Goal: Task Accomplishment & Management: Use online tool/utility

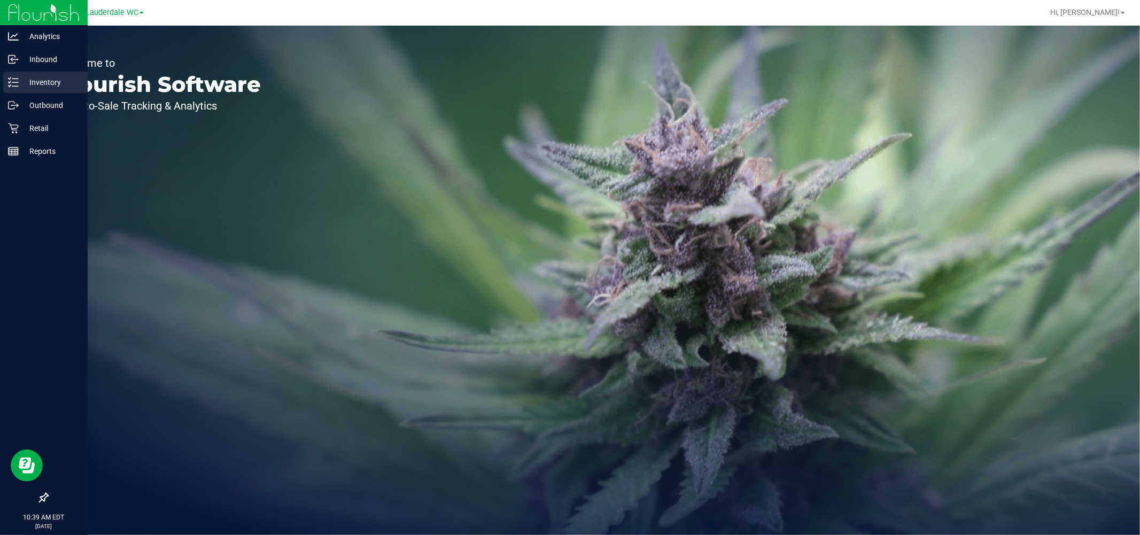
click at [47, 86] on p "Inventory" at bounding box center [51, 82] width 64 height 13
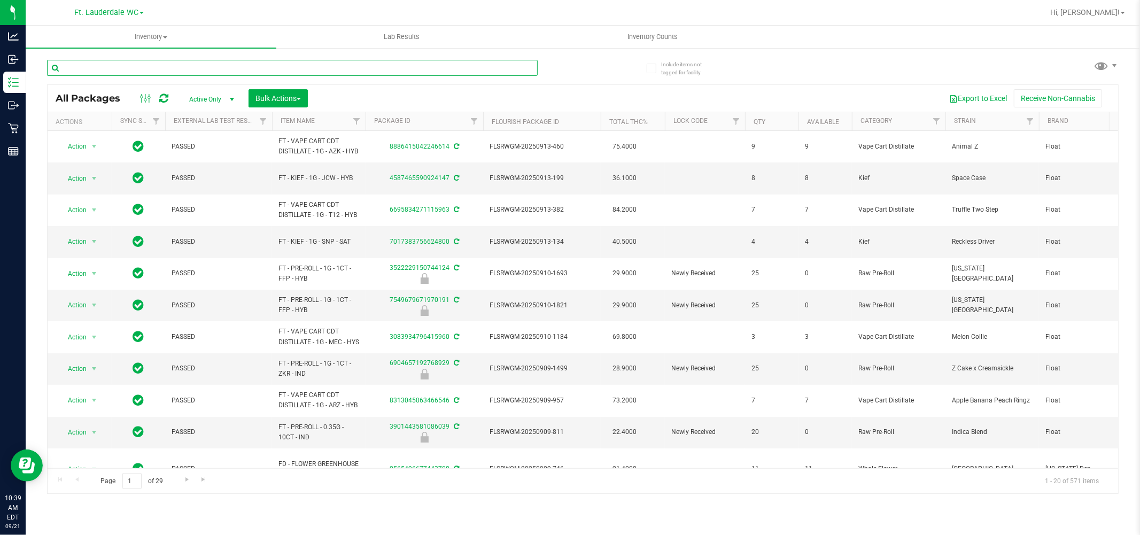
click at [191, 68] on input "text" at bounding box center [292, 68] width 491 height 16
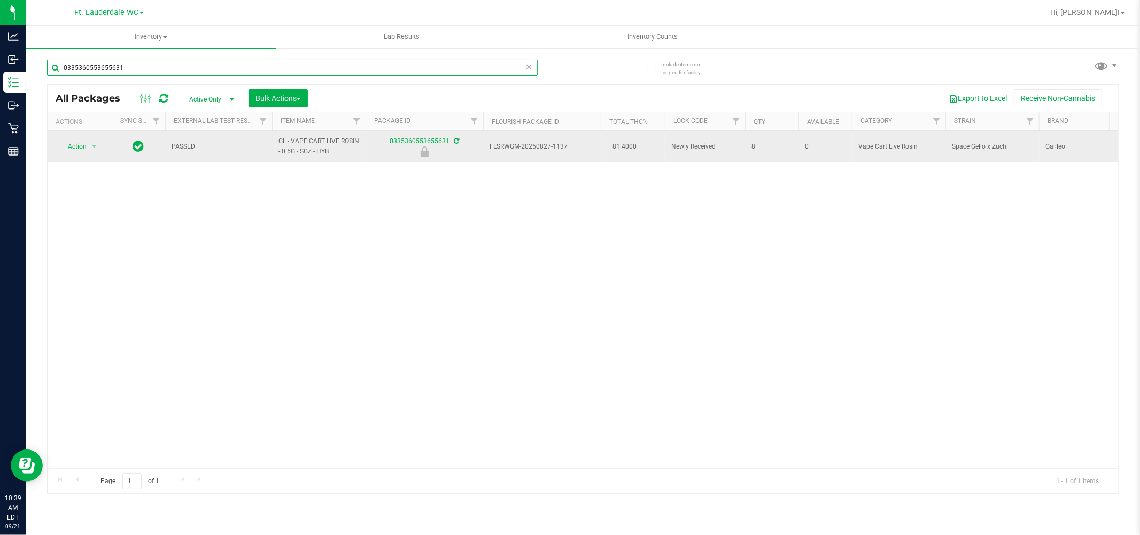
type input "0335360553655631"
click at [78, 161] on td "Action Action Edit attributes Global inventory Locate package Package audit log…" at bounding box center [80, 146] width 64 height 31
click at [93, 147] on span "select" at bounding box center [94, 146] width 9 height 9
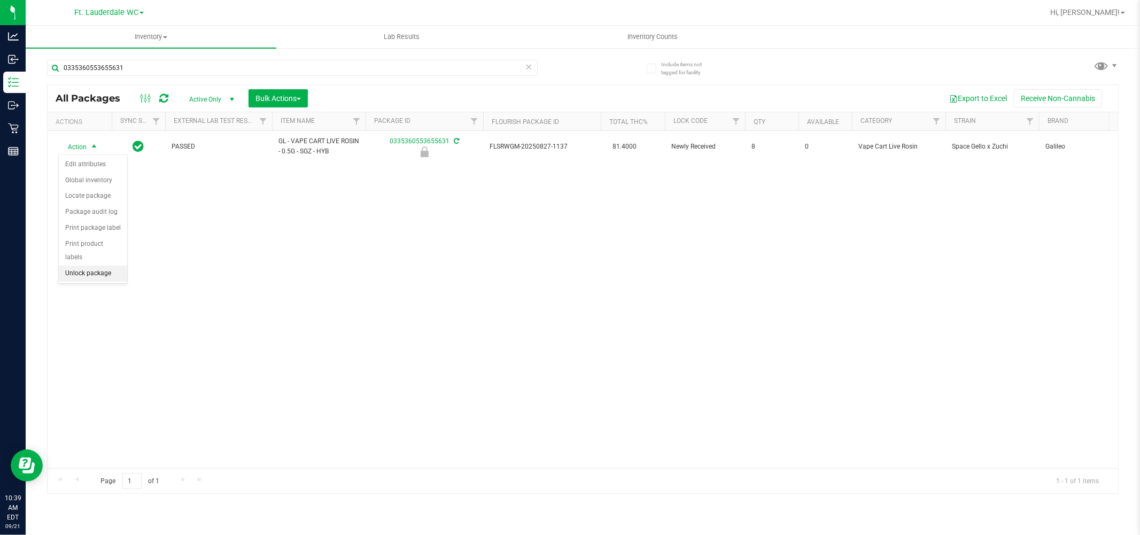
click at [92, 280] on li "Unlock package" at bounding box center [93, 274] width 68 height 16
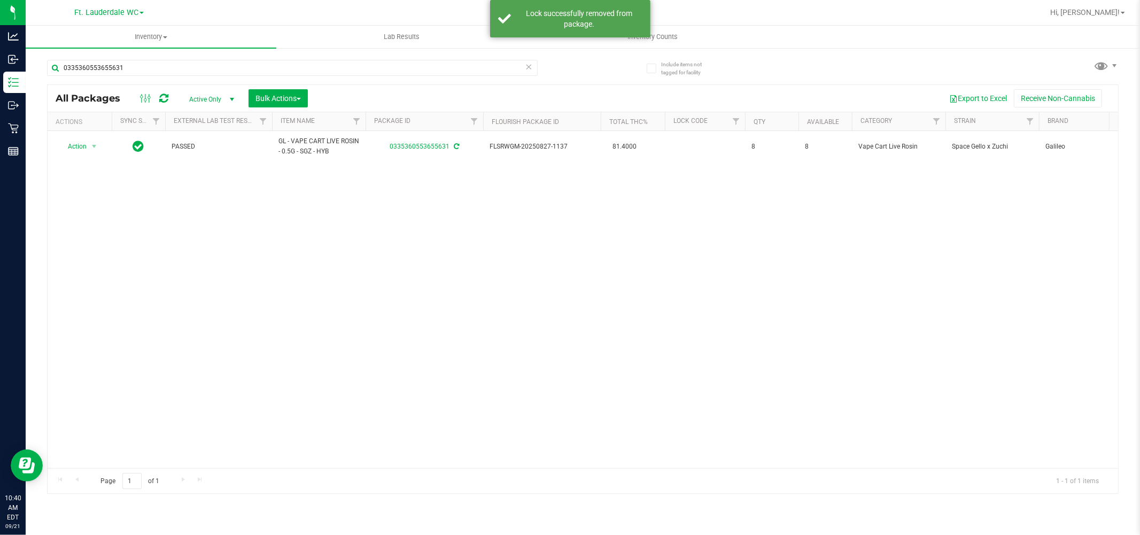
click at [531, 66] on icon at bounding box center [529, 66] width 7 height 13
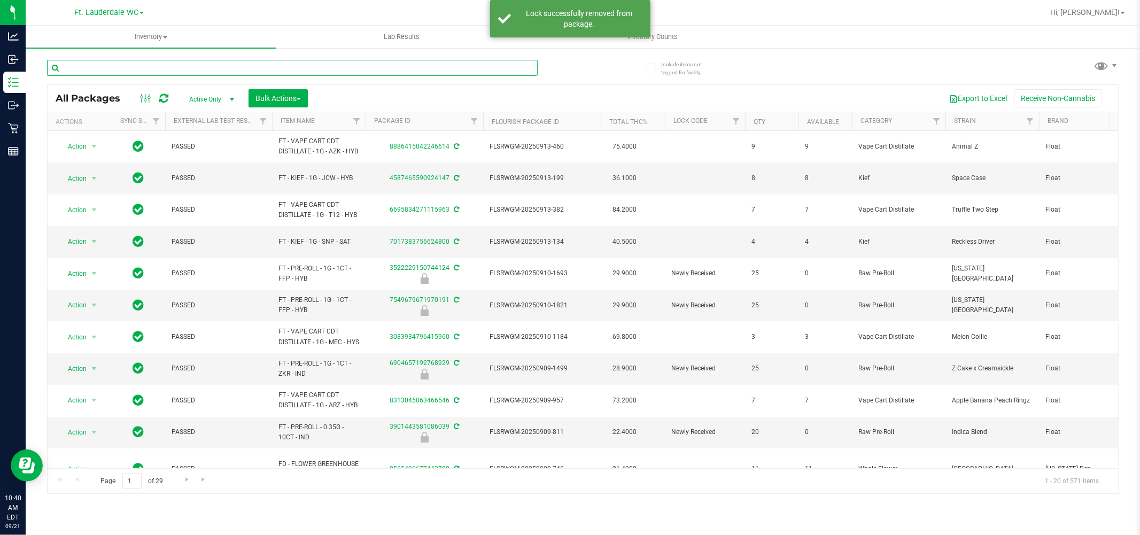
click at [158, 66] on input "text" at bounding box center [292, 68] width 491 height 16
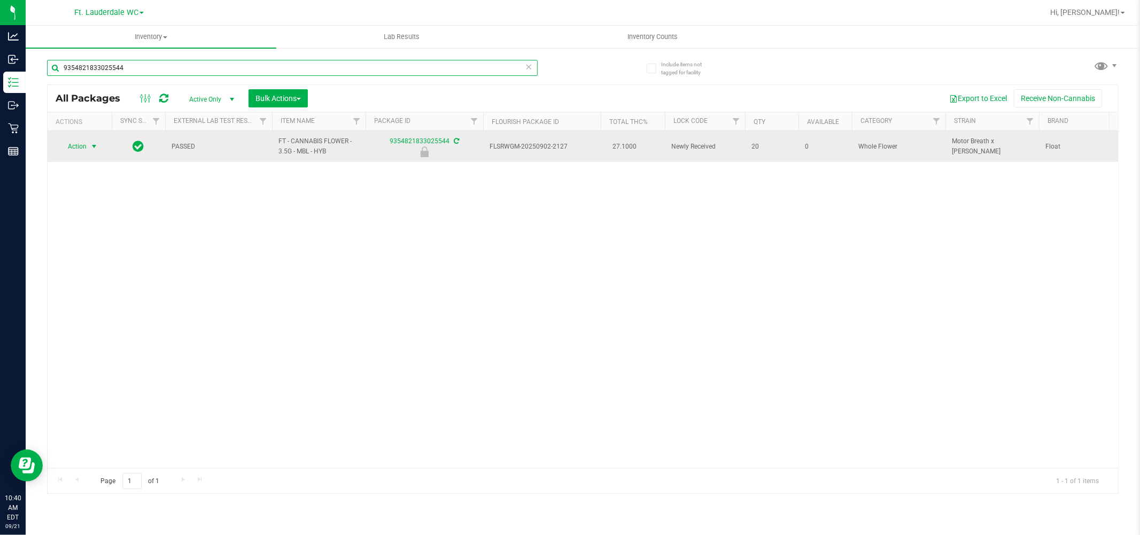
type input "9354821833025544"
click at [94, 147] on span "select" at bounding box center [94, 146] width 9 height 9
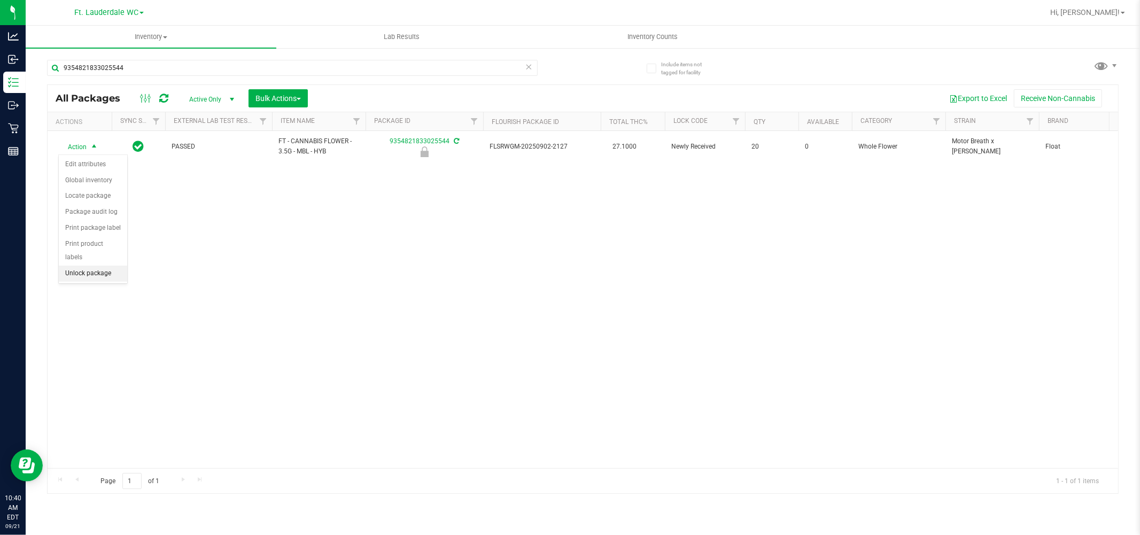
click at [111, 268] on li "Unlock package" at bounding box center [93, 274] width 68 height 16
click at [530, 70] on icon at bounding box center [529, 66] width 7 height 13
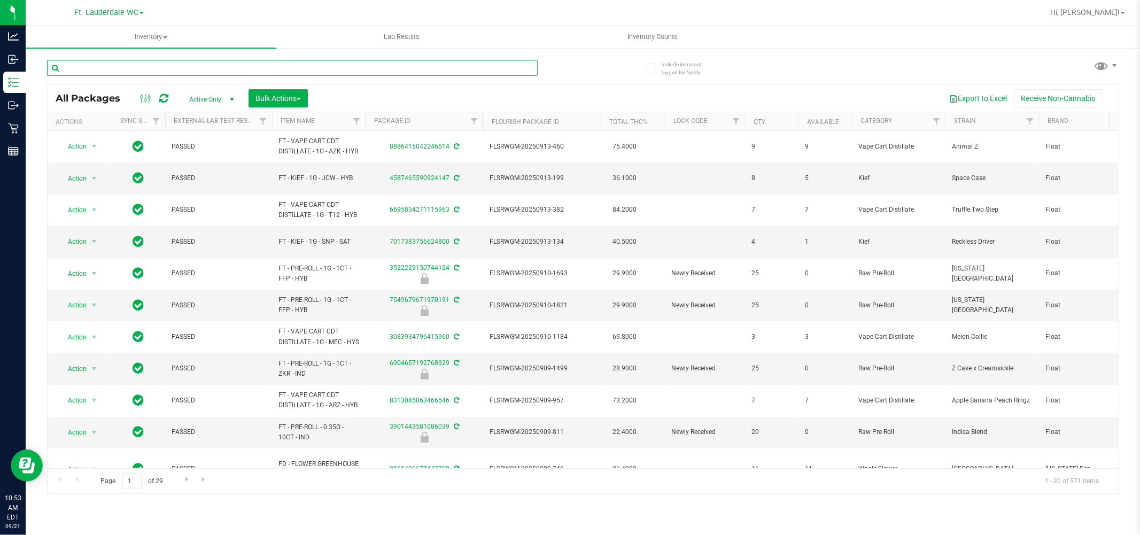
click at [147, 70] on input "text" at bounding box center [292, 68] width 491 height 16
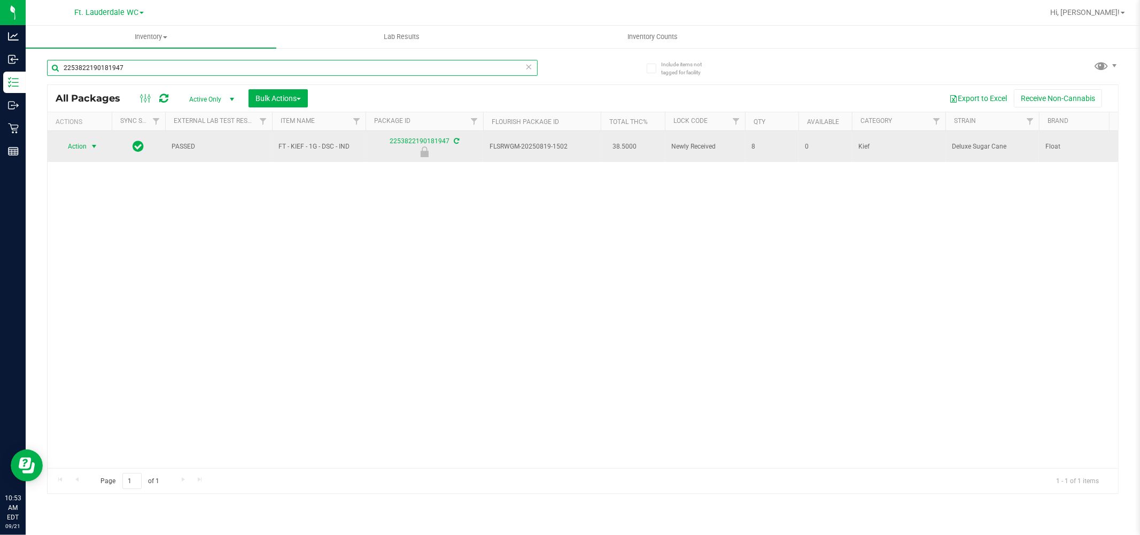
type input "2253822190181947"
click at [93, 145] on span "select" at bounding box center [94, 146] width 9 height 9
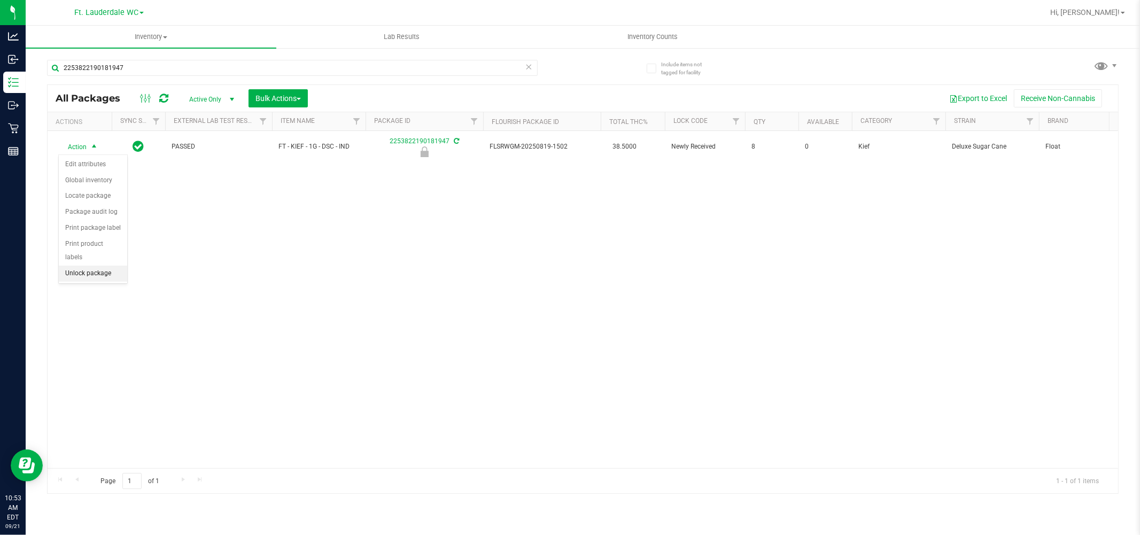
click at [98, 282] on li "Unlock package" at bounding box center [93, 274] width 68 height 16
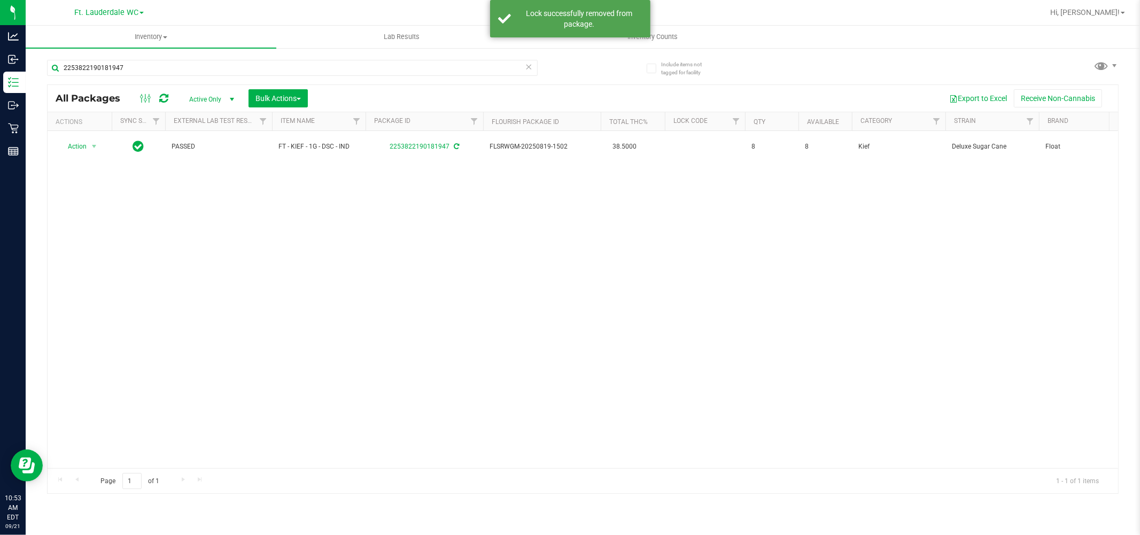
click at [530, 66] on icon at bounding box center [529, 66] width 7 height 13
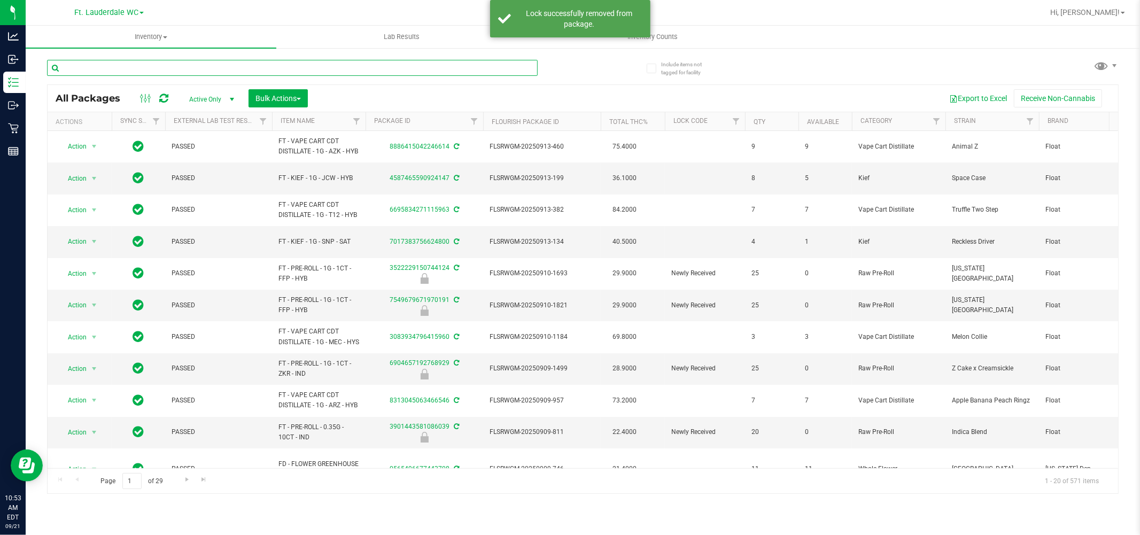
click at [189, 67] on input "text" at bounding box center [292, 68] width 491 height 16
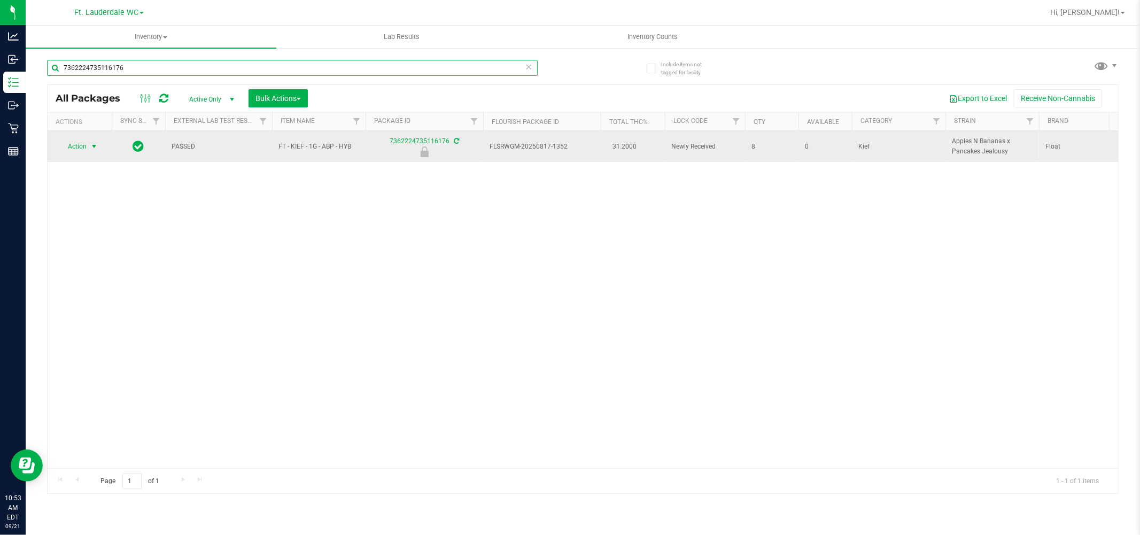
type input "7362224735116176"
click at [93, 147] on span "select" at bounding box center [94, 146] width 9 height 9
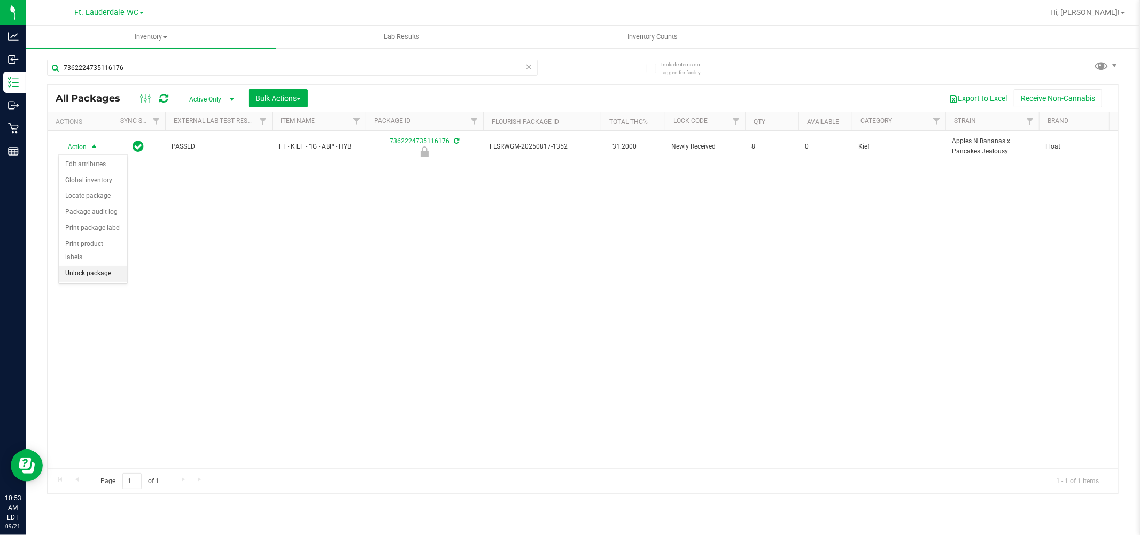
click at [109, 268] on li "Unlock package" at bounding box center [93, 274] width 68 height 16
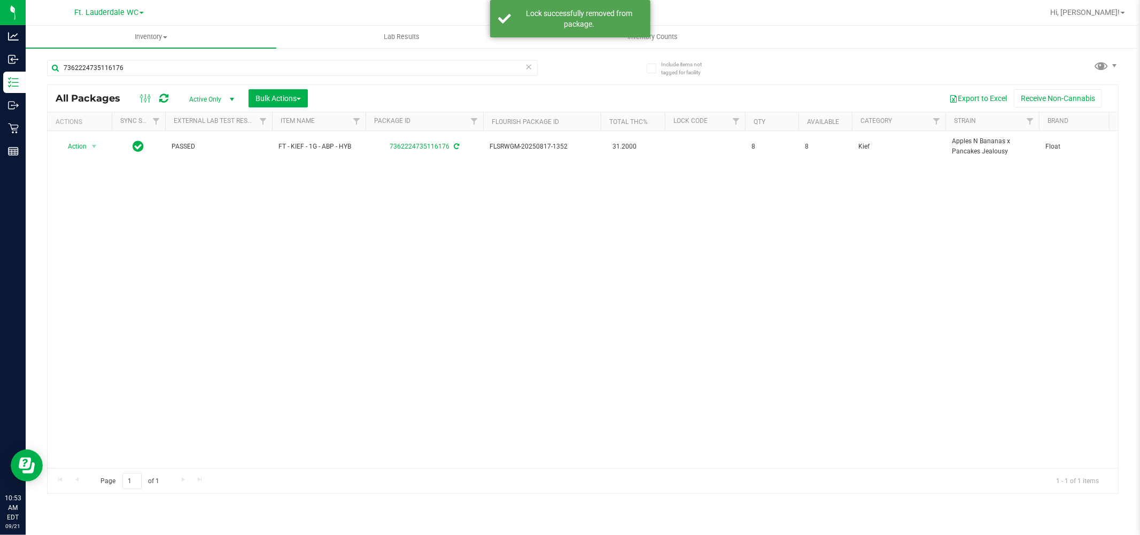
click at [528, 65] on icon at bounding box center [529, 66] width 7 height 13
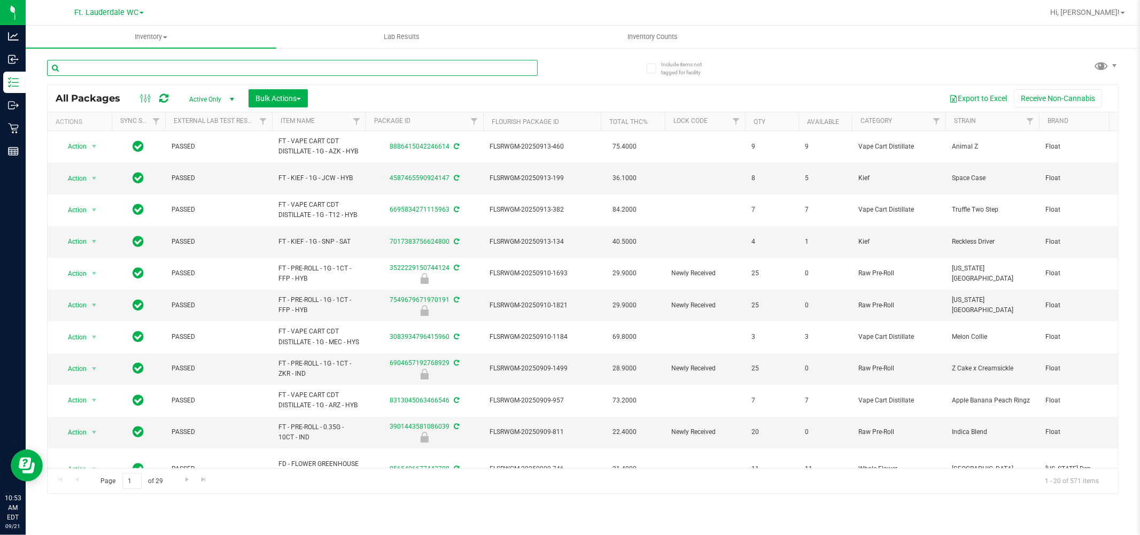
click at [211, 67] on input "text" at bounding box center [292, 68] width 491 height 16
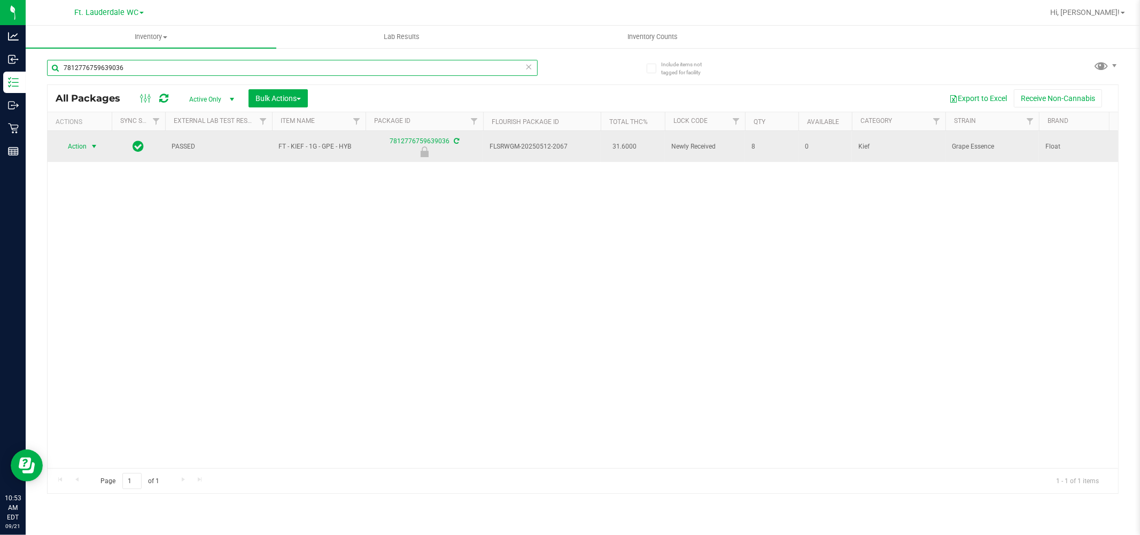
type input "7812776759639036"
click at [94, 150] on span "select" at bounding box center [94, 146] width 9 height 9
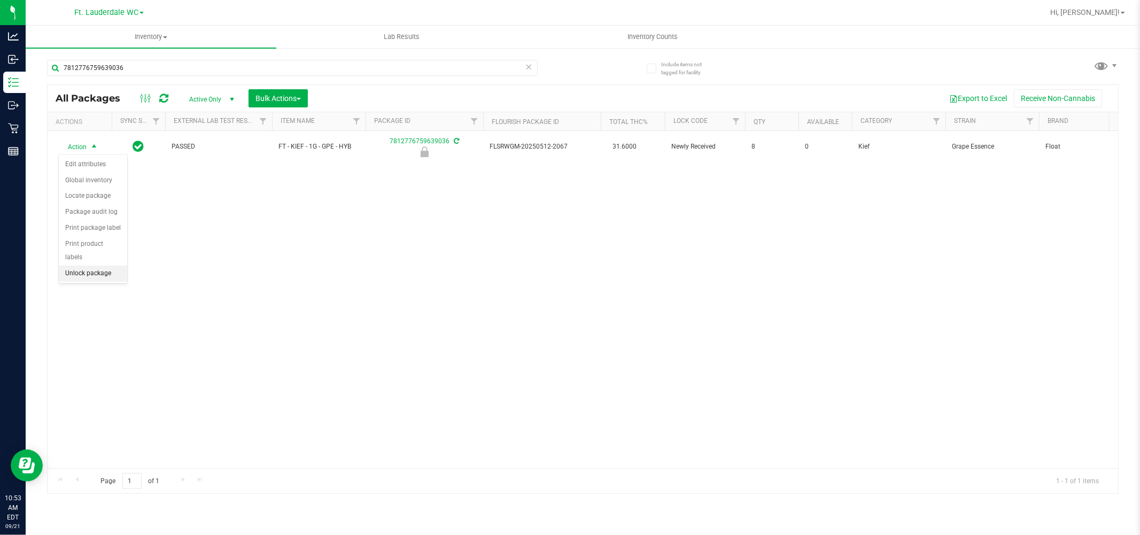
click at [107, 272] on li "Unlock package" at bounding box center [93, 274] width 68 height 16
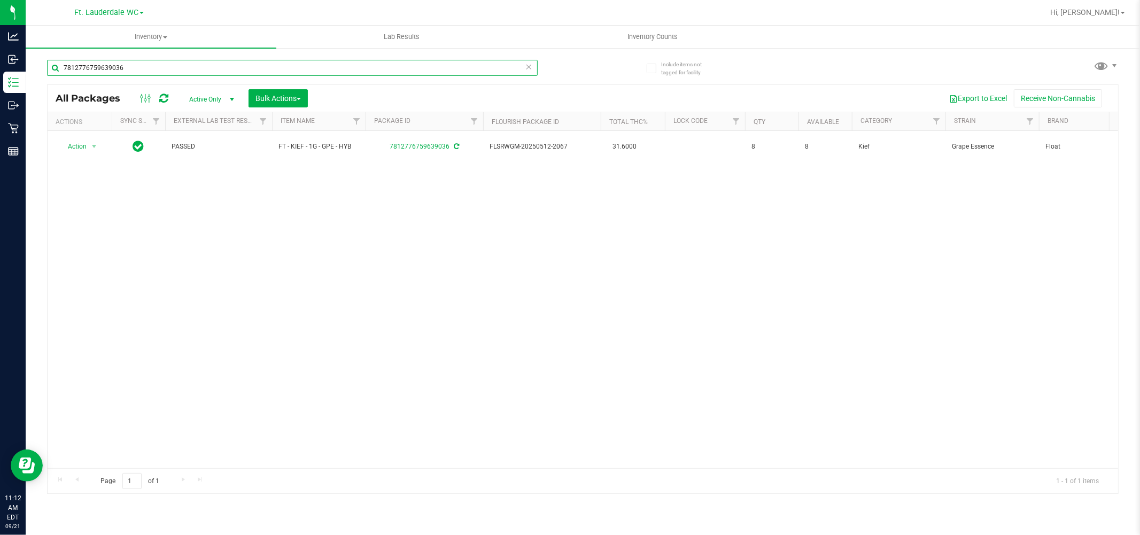
click at [176, 67] on input "7812776759639036" at bounding box center [292, 68] width 491 height 16
type input "PKP"
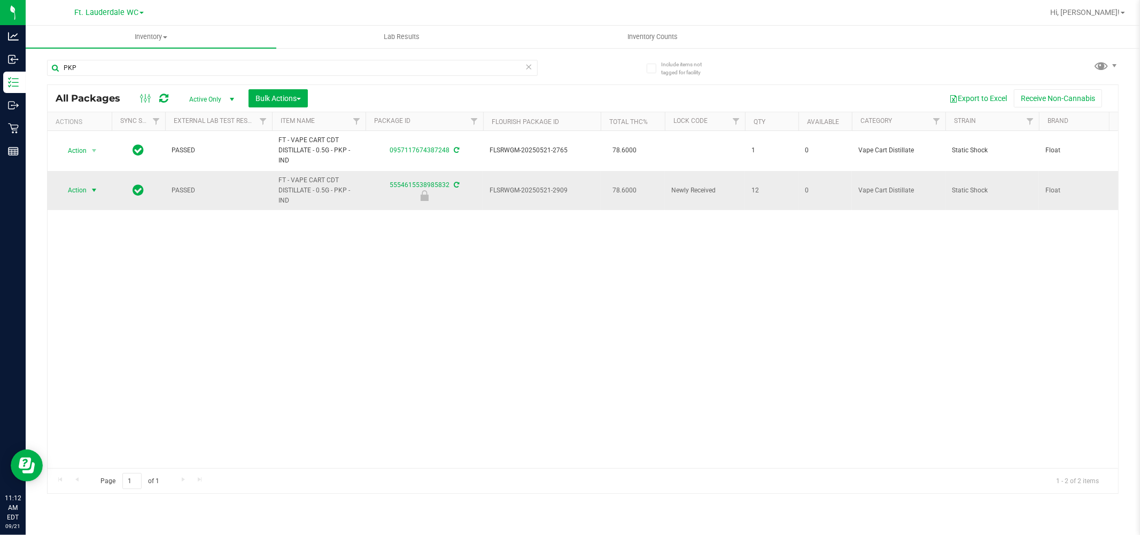
click at [92, 190] on span "select" at bounding box center [94, 190] width 9 height 9
click at [104, 319] on li "Unlock package" at bounding box center [93, 318] width 68 height 16
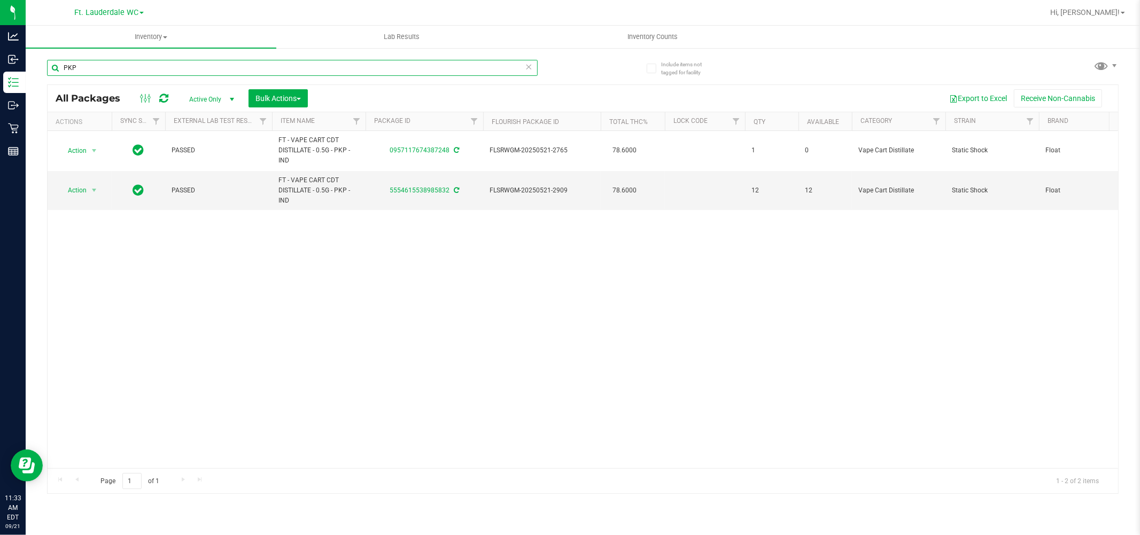
click at [398, 65] on input "PKP" at bounding box center [292, 68] width 491 height 16
type input "DBP"
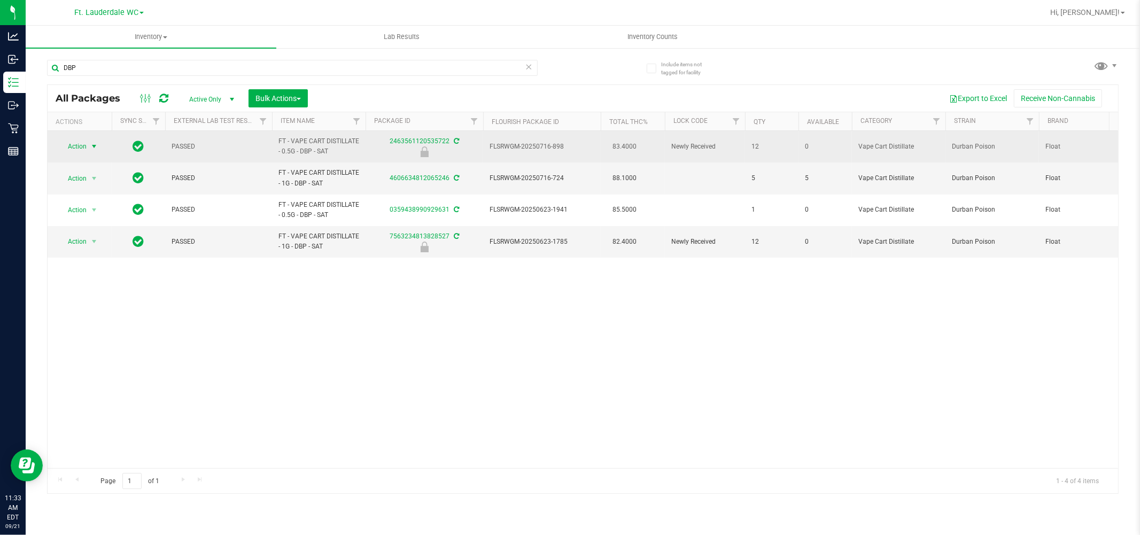
click at [83, 140] on span "Action" at bounding box center [72, 146] width 29 height 15
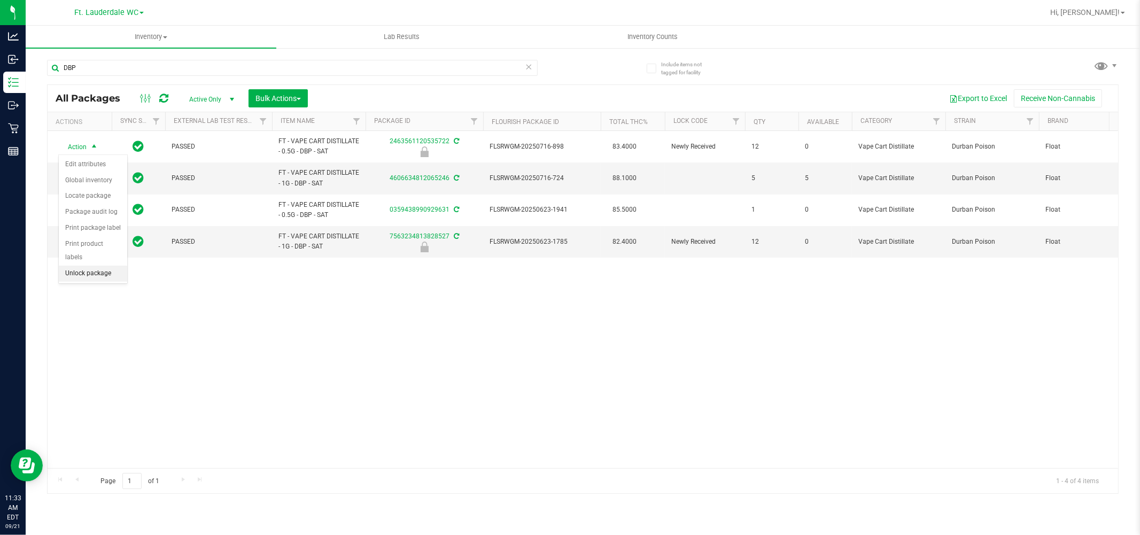
click at [91, 274] on li "Unlock package" at bounding box center [93, 274] width 68 height 16
